Goal: Transaction & Acquisition: Obtain resource

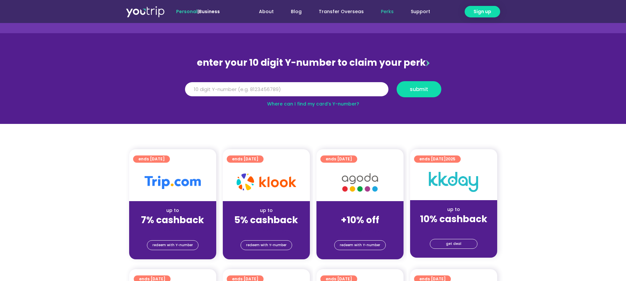
scroll to position [48, 0]
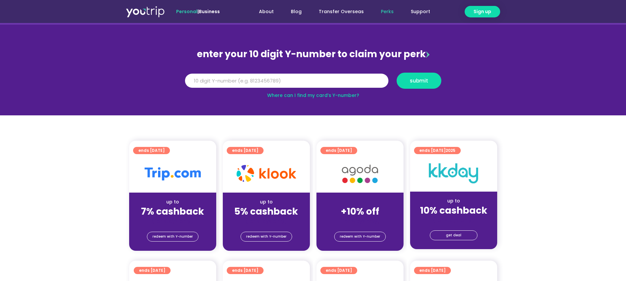
click at [179, 218] on div "(for stays only)" at bounding box center [172, 221] width 77 height 7
drag, startPoint x: 183, startPoint y: 200, endPoint x: 184, endPoint y: 204, distance: 4.0
click at [184, 204] on div "up to 7% cashback (for stays only)" at bounding box center [172, 209] width 87 height 32
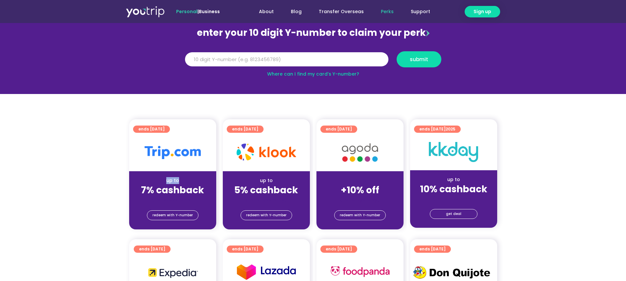
scroll to position [190, 0]
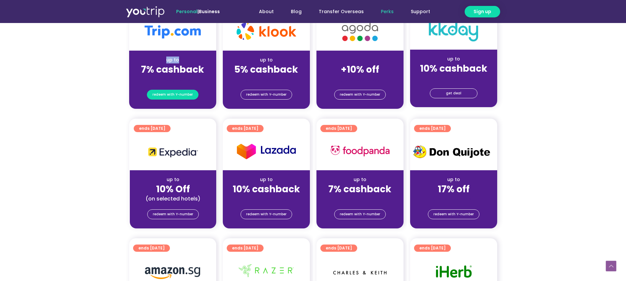
click at [183, 91] on span "redeem with Y-number" at bounding box center [173, 94] width 40 height 9
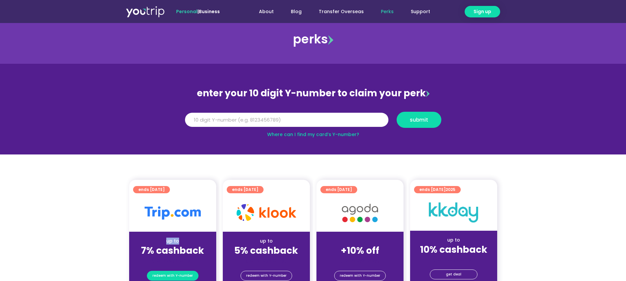
scroll to position [17, 0]
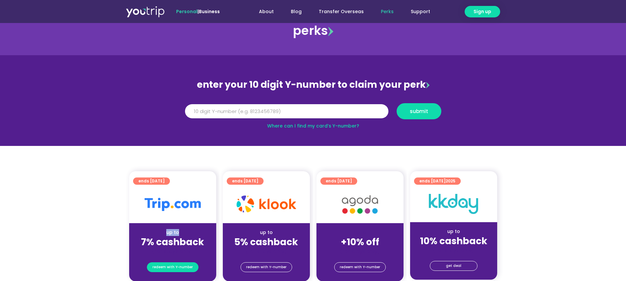
click at [173, 264] on span "redeem with Y-number" at bounding box center [173, 267] width 40 height 9
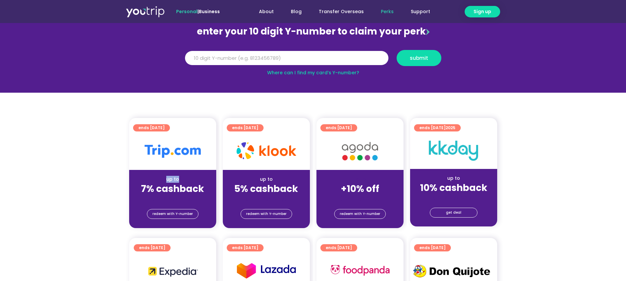
scroll to position [72, 0]
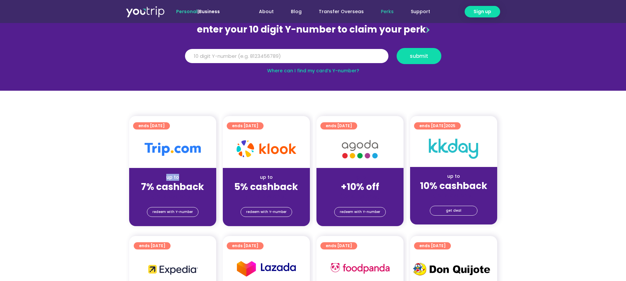
click at [184, 169] on div "up to 7% cashback (for stays only)" at bounding box center [172, 184] width 87 height 32
click at [184, 158] on div at bounding box center [172, 149] width 87 height 37
click at [184, 157] on div at bounding box center [172, 149] width 87 height 37
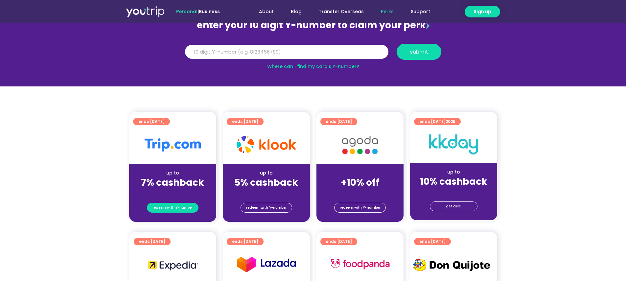
click at [175, 212] on span "redeem with Y-number" at bounding box center [173, 207] width 40 height 9
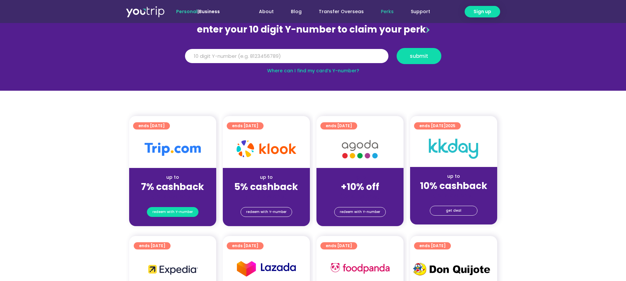
click at [175, 211] on span "redeem with Y-number" at bounding box center [173, 212] width 40 height 9
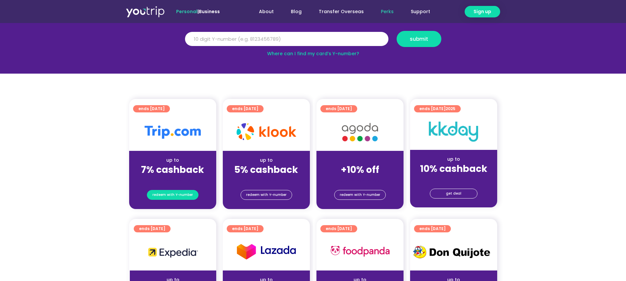
scroll to position [78, 0]
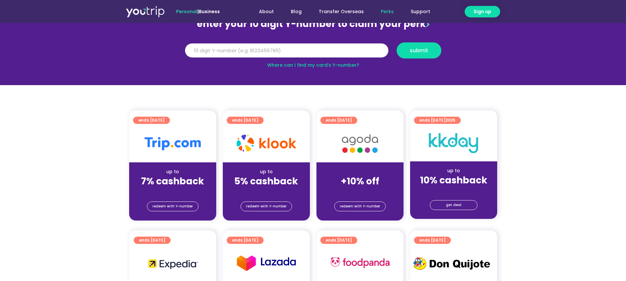
click at [233, 43] on input "Y Number" at bounding box center [287, 50] width 204 height 14
click at [234, 46] on input "Y Number" at bounding box center [287, 50] width 204 height 14
paste input "-8162540881"
click at [190, 50] on input "-8162540881" at bounding box center [287, 50] width 204 height 14
type input "8162540881"
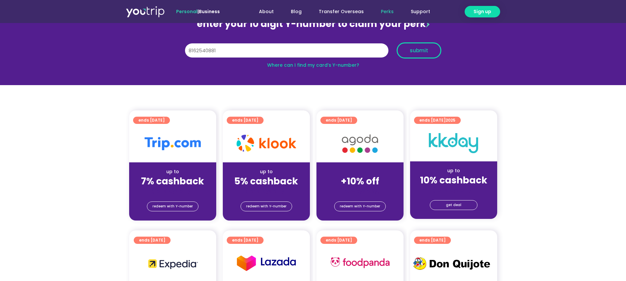
click at [428, 56] on button "submit" at bounding box center [419, 50] width 45 height 16
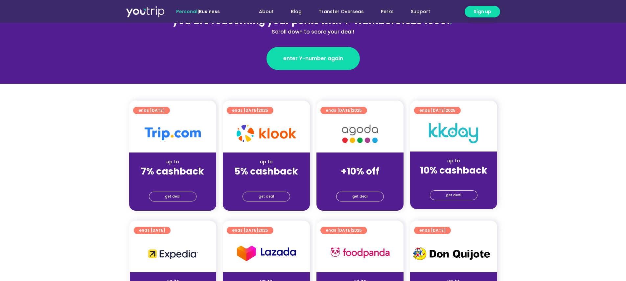
scroll to position [133, 0]
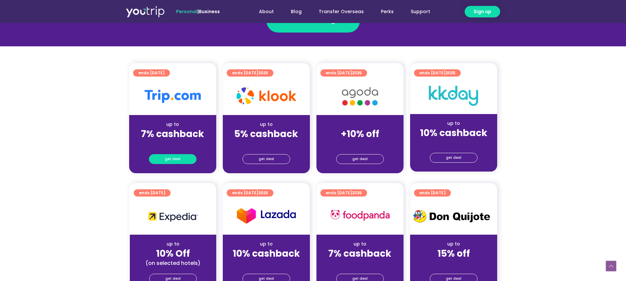
click at [182, 159] on link "get deal" at bounding box center [173, 159] width 48 height 10
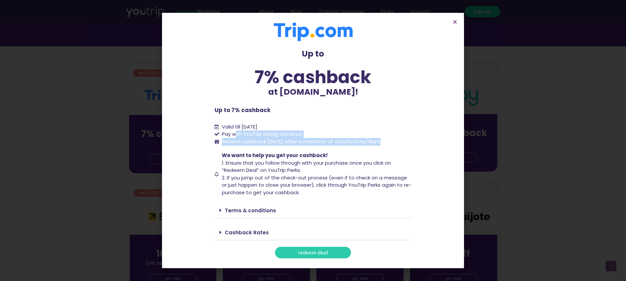
drag, startPoint x: 236, startPoint y: 135, endPoint x: 376, endPoint y: 154, distance: 141.1
click at [381, 149] on div "Up to 7% cashback at [DOMAIN_NAME]! Up to 7% cashback at [DOMAIN_NAME]! Up to 7…" at bounding box center [313, 141] width 197 height 236
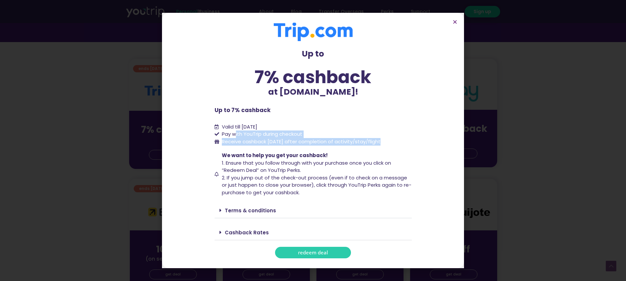
click at [312, 254] on span "redeem deal" at bounding box center [313, 252] width 30 height 5
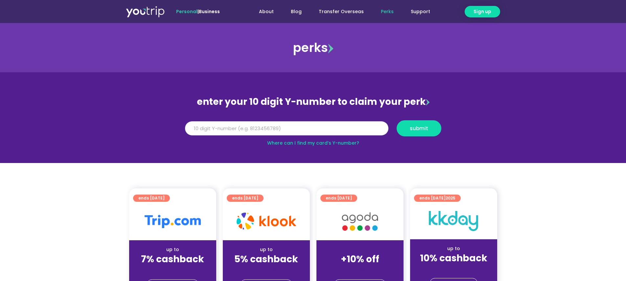
click at [300, 131] on input "Y Number" at bounding box center [287, 128] width 204 height 14
paste input "5162400126954242"
type input "5162400126954242"
drag, startPoint x: 300, startPoint y: 131, endPoint x: 159, endPoint y: 126, distance: 141.2
click at [159, 126] on section "enter your 10 digit Y-number to claim your perk Y Number 5162400126954242 submi…" at bounding box center [313, 117] width 626 height 91
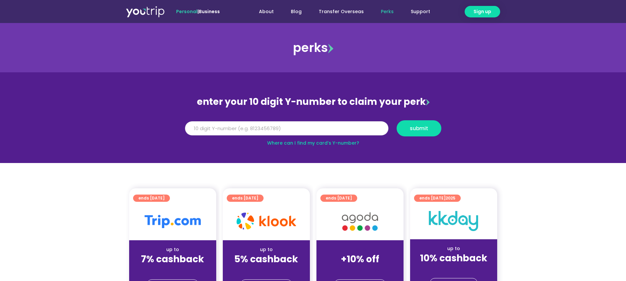
click at [221, 129] on input "Y Number" at bounding box center [287, 128] width 204 height 14
paste input "-8162540881"
drag, startPoint x: 192, startPoint y: 129, endPoint x: 191, endPoint y: 135, distance: 6.4
click at [192, 129] on input "-8162540881" at bounding box center [287, 128] width 204 height 14
type input "8162540881"
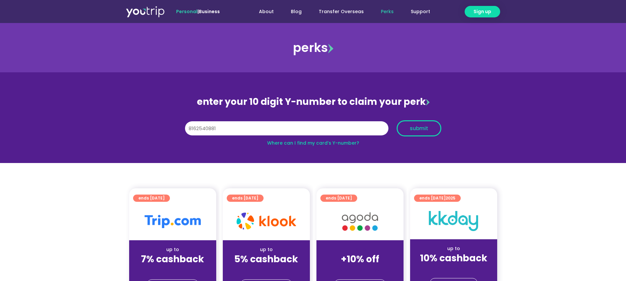
click at [409, 130] on span "submit" at bounding box center [420, 128] width 34 height 5
